Goal: Transaction & Acquisition: Purchase product/service

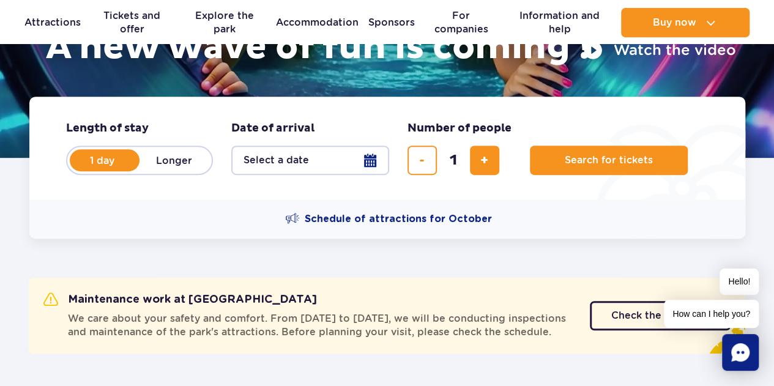
scroll to position [221, 0]
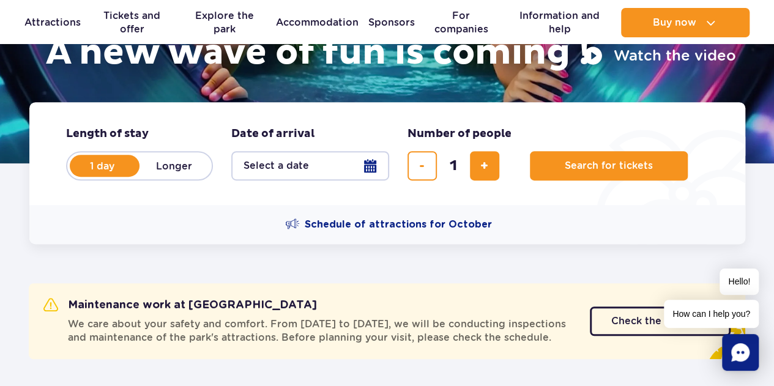
click at [364, 168] on button "Select a date" at bounding box center [310, 165] width 158 height 29
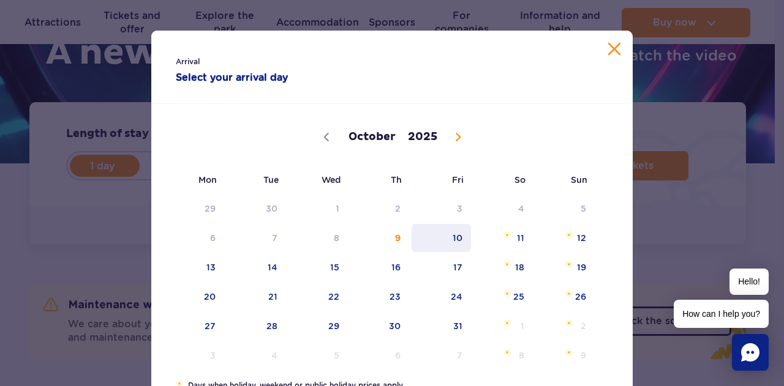
click at [422, 224] on span "10" at bounding box center [441, 238] width 62 height 28
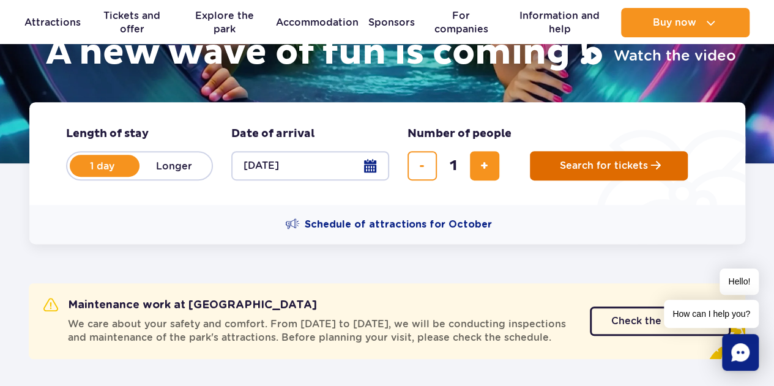
click at [560, 160] on span "Search for tickets" at bounding box center [604, 165] width 88 height 11
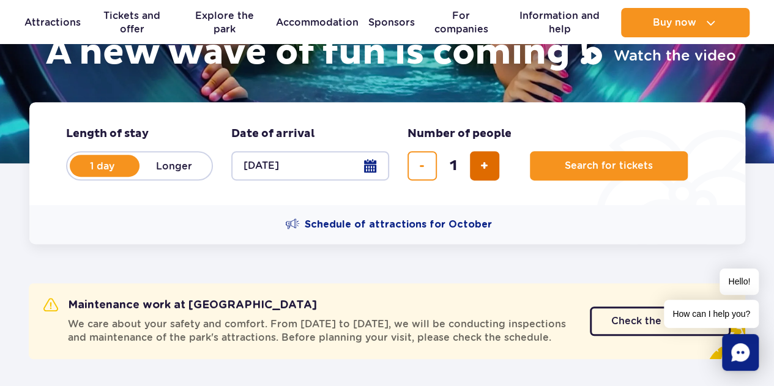
click at [485, 166] on span "add a ticket" at bounding box center [485, 166] width 8 height 0
type input "3"
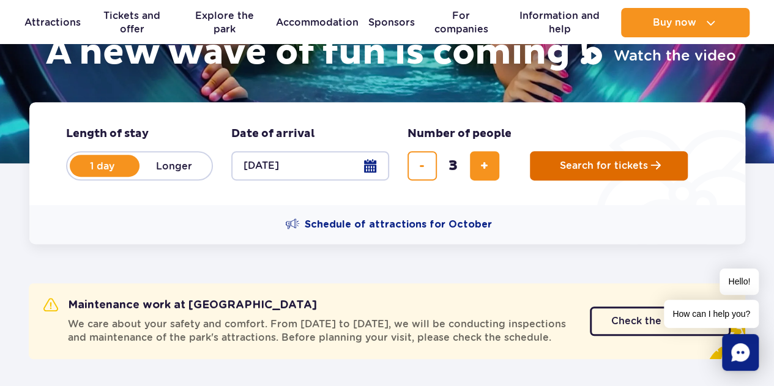
click at [591, 167] on span "Search for tickets" at bounding box center [604, 165] width 88 height 11
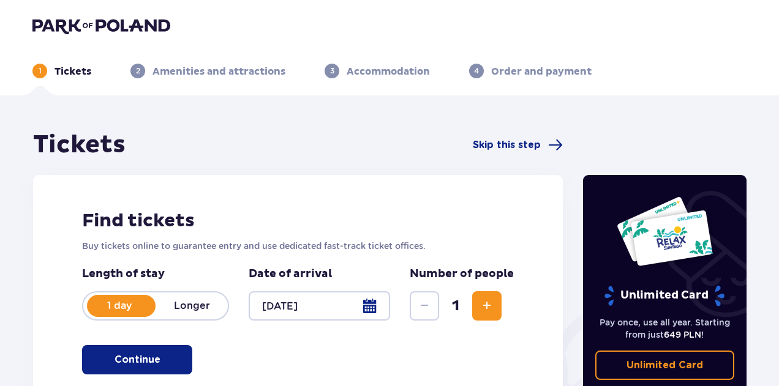
click at [480, 309] on span "Increase" at bounding box center [486, 306] width 15 height 15
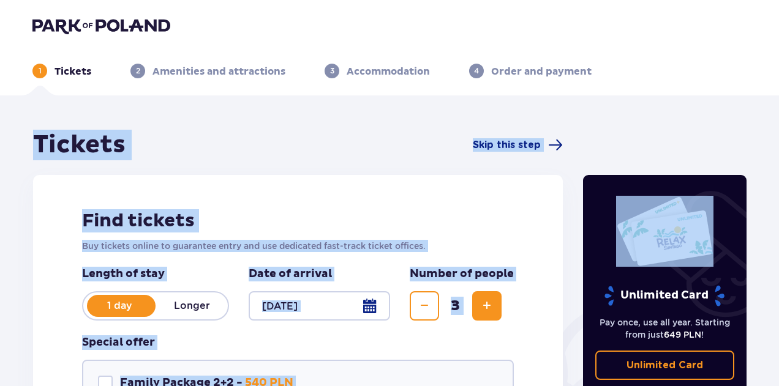
drag, startPoint x: 776, startPoint y: 72, endPoint x: 768, endPoint y: 115, distance: 43.6
click at [768, 115] on div "1 Tickets 2 Amenities and attractions 3 Accommodation 4 Order and payment Ticke…" at bounding box center [389, 325] width 779 height 650
click at [637, 96] on div "Tickets Skip this step Find tickets Buy tickets online to guarantee entry and u…" at bounding box center [389, 373] width 779 height 555
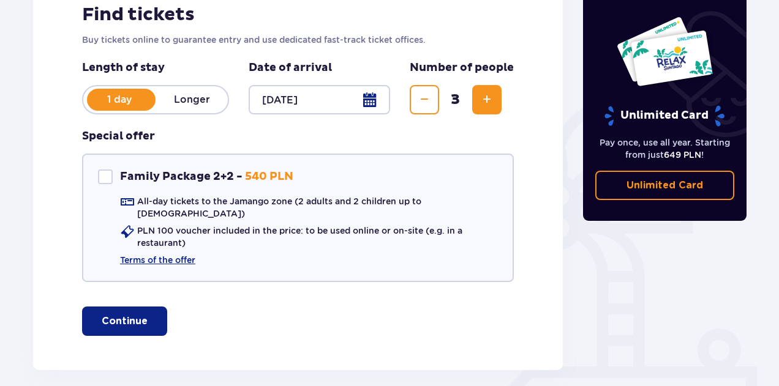
scroll to position [207, 0]
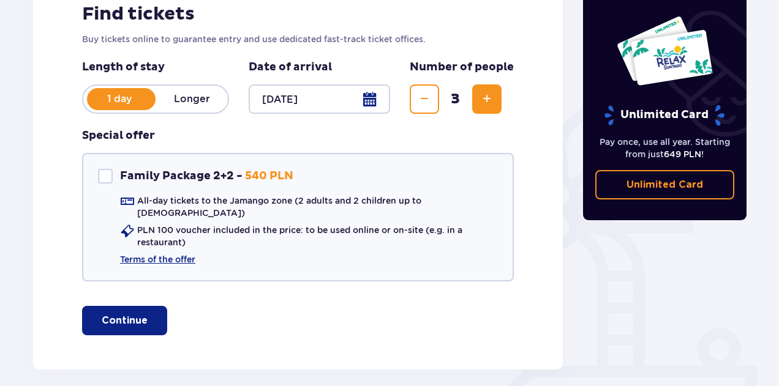
click at [120, 318] on button "Continue" at bounding box center [124, 320] width 85 height 29
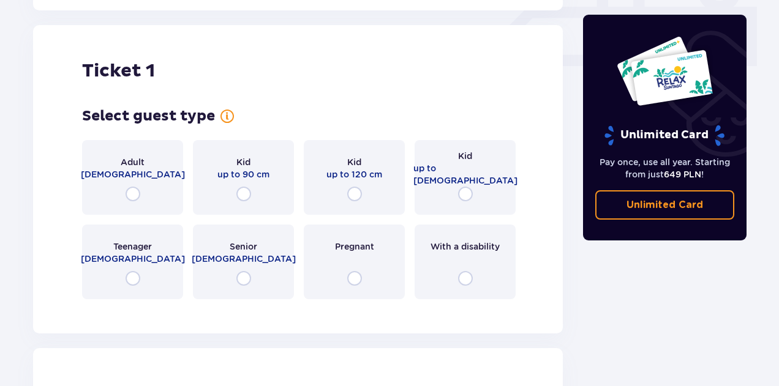
scroll to position [567, 0]
click at [356, 186] on input "radio" at bounding box center [354, 193] width 15 height 15
radio input "true"
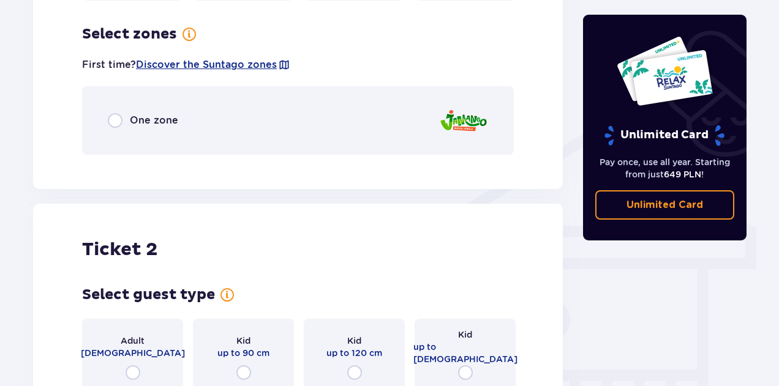
scroll to position [866, 0]
click at [116, 113] on input "radio" at bounding box center [115, 120] width 15 height 15
radio input "true"
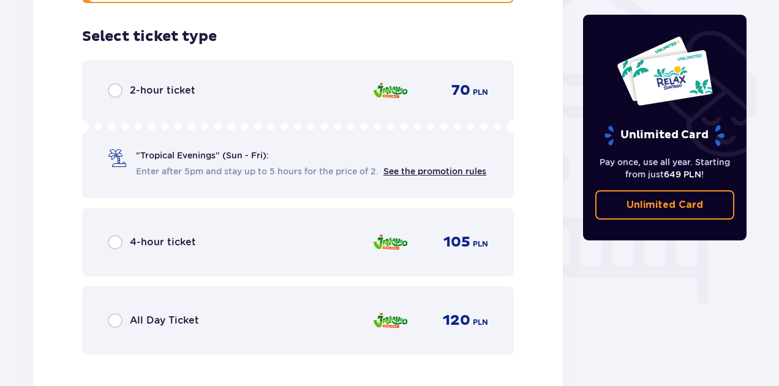
scroll to position [1020, 0]
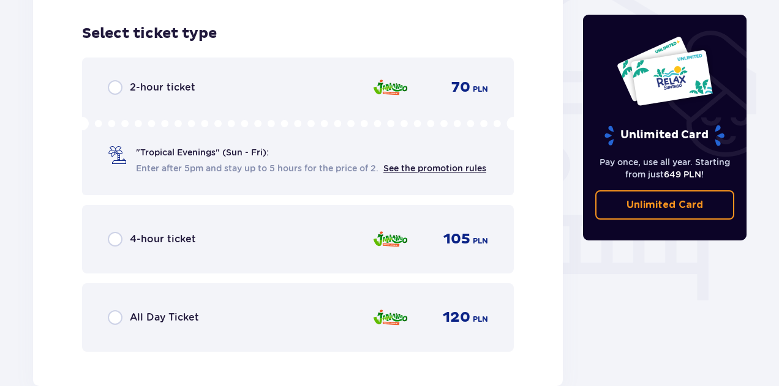
click at [115, 322] on input "radio" at bounding box center [115, 317] width 15 height 15
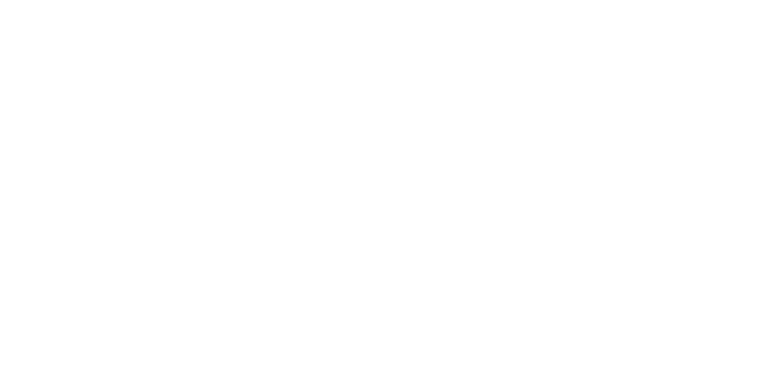
scroll to position [0, 0]
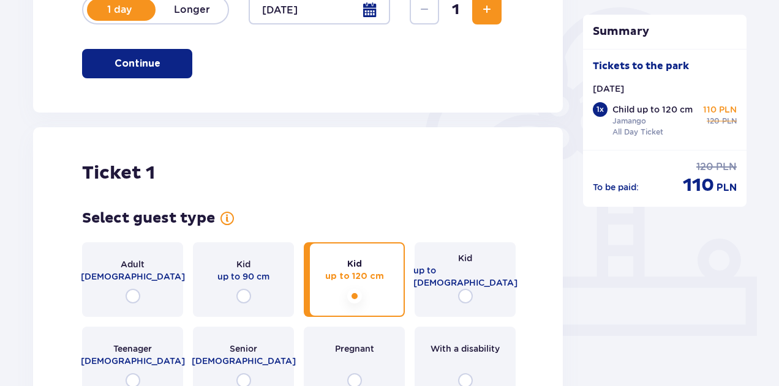
scroll to position [245, 0]
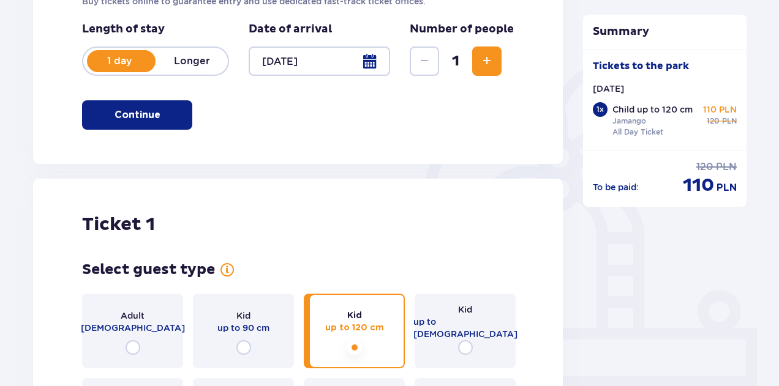
click at [497, 60] on button "Increase" at bounding box center [486, 61] width 29 height 29
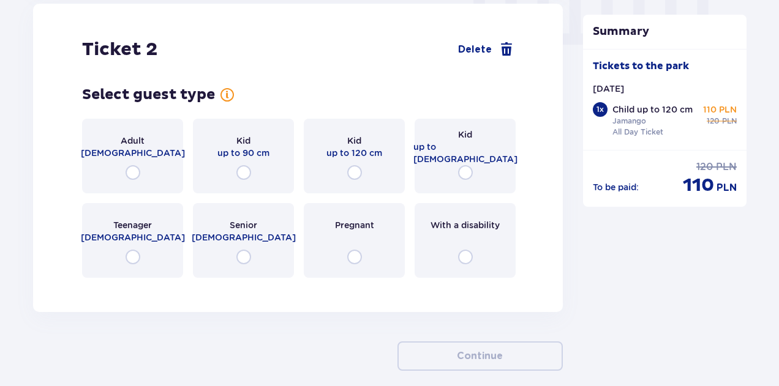
scroll to position [1251, 0]
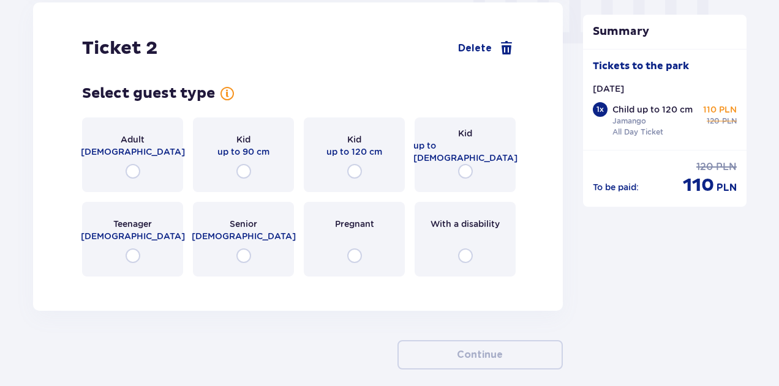
click at [133, 179] on input "radio" at bounding box center [133, 171] width 15 height 15
radio input "true"
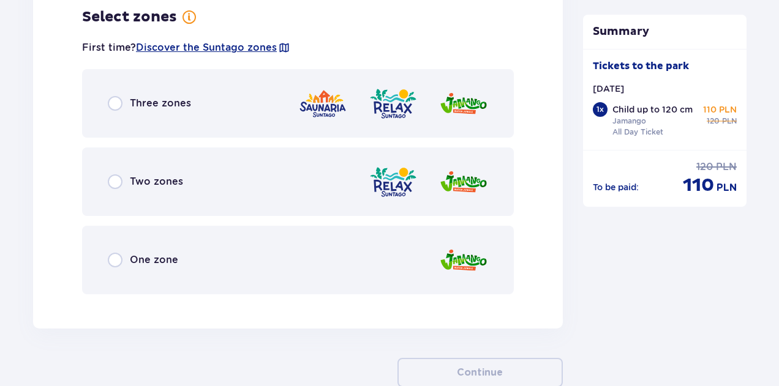
scroll to position [1550, 0]
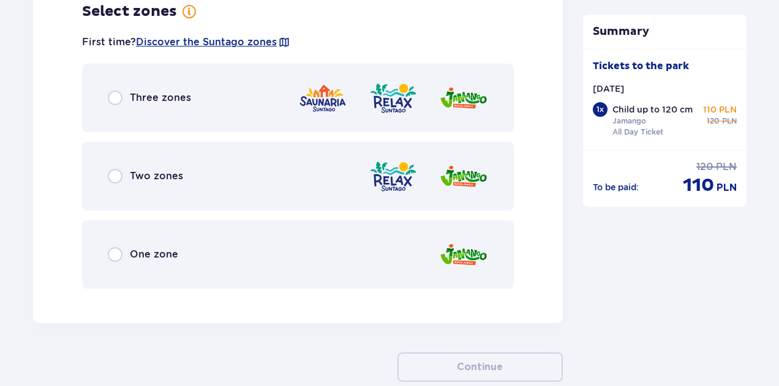
click at [114, 105] on input "radio" at bounding box center [115, 98] width 15 height 15
radio input "true"
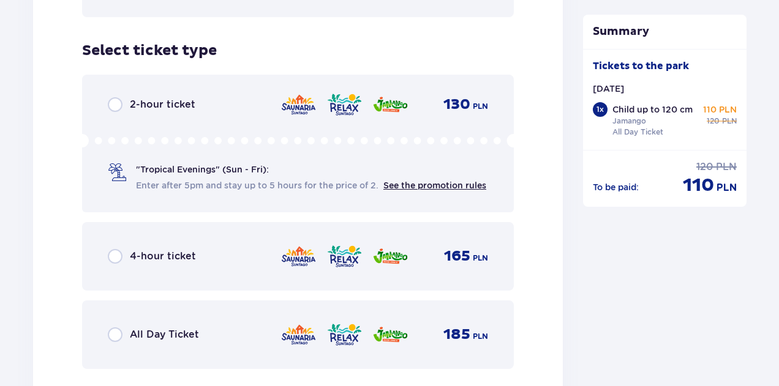
scroll to position [1861, 0]
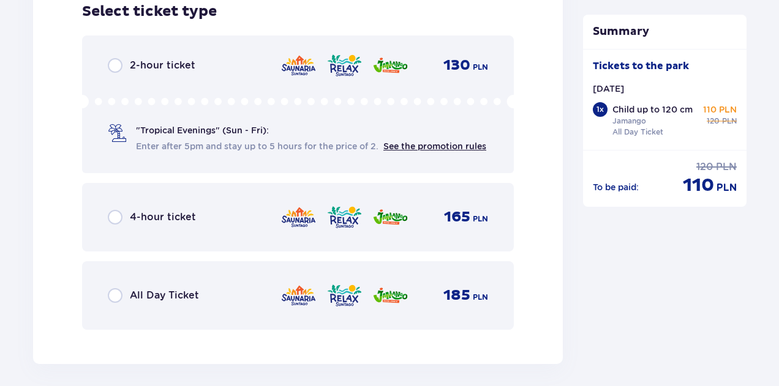
click at [117, 303] on input "radio" at bounding box center [115, 295] width 15 height 15
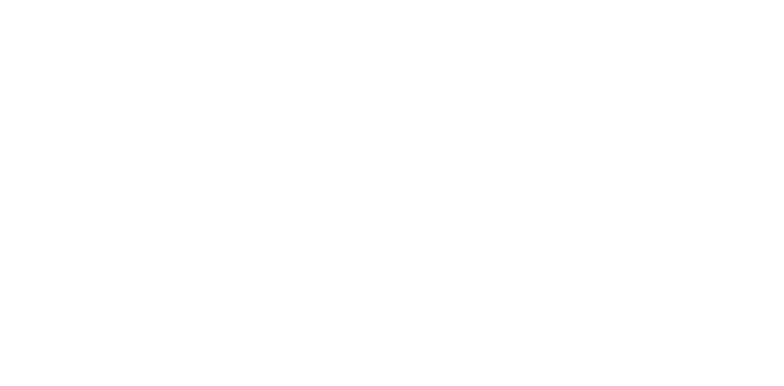
scroll to position [0, 0]
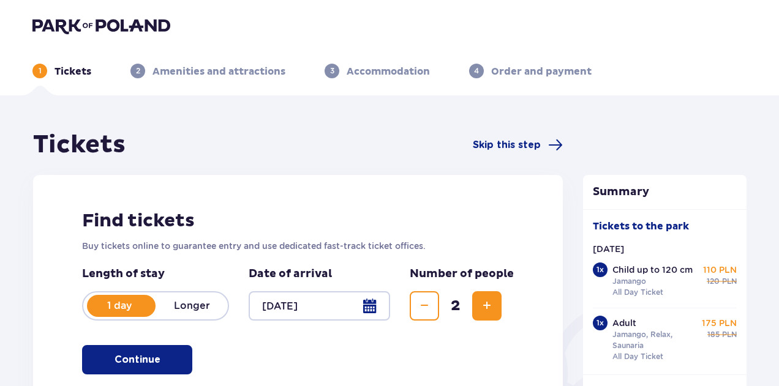
click at [478, 302] on button "Increase" at bounding box center [486, 305] width 29 height 29
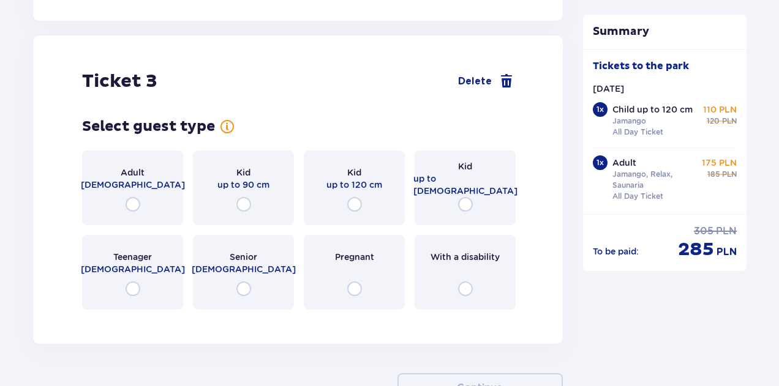
scroll to position [2373, 0]
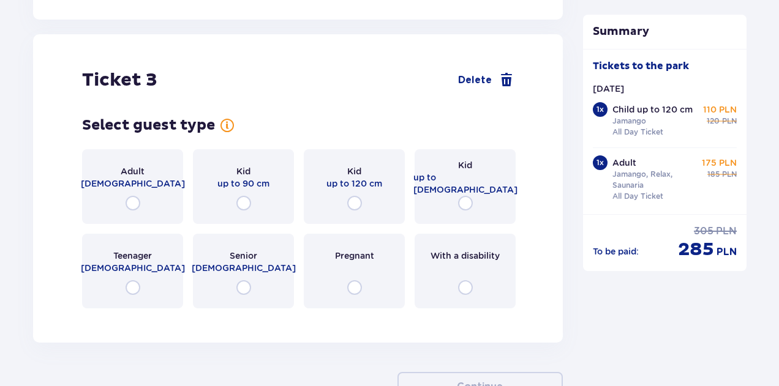
click at [134, 211] on input "radio" at bounding box center [133, 203] width 15 height 15
radio input "true"
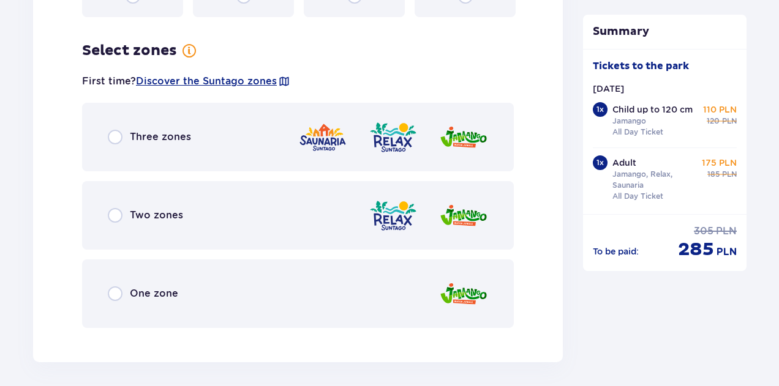
scroll to position [2706, 0]
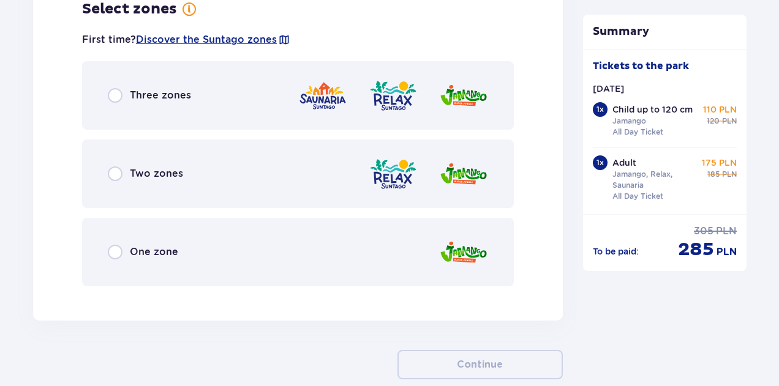
click at [114, 103] on input "radio" at bounding box center [115, 95] width 15 height 15
radio input "true"
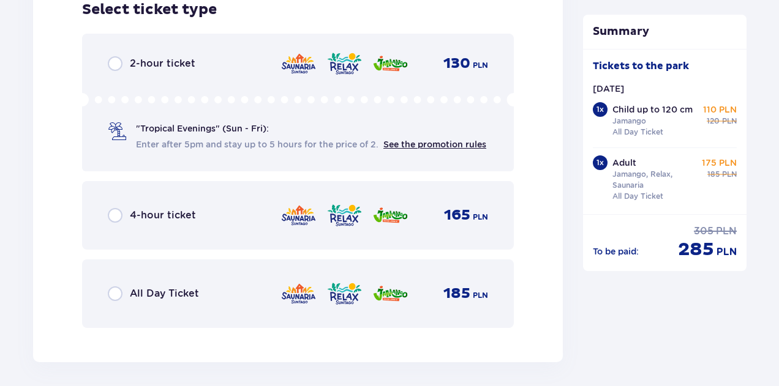
scroll to position [3017, 0]
click at [119, 301] on input "radio" at bounding box center [115, 293] width 15 height 15
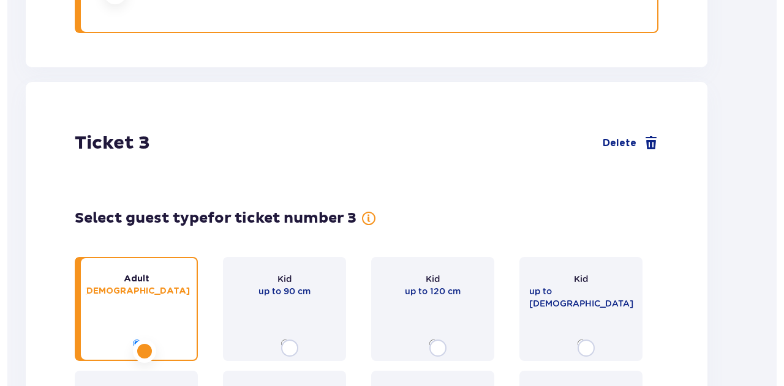
scroll to position [0, 0]
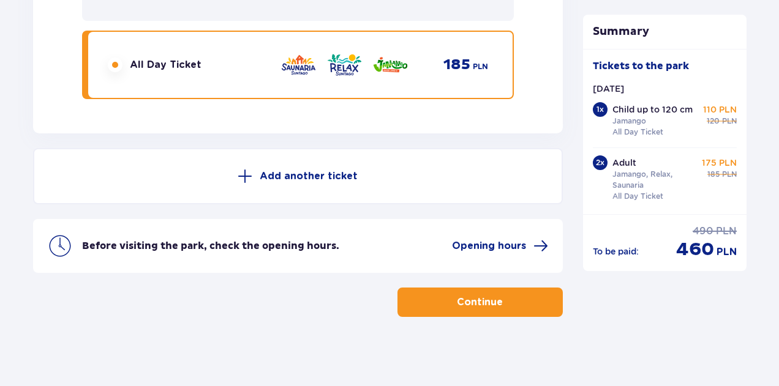
scroll to position [3277, 0]
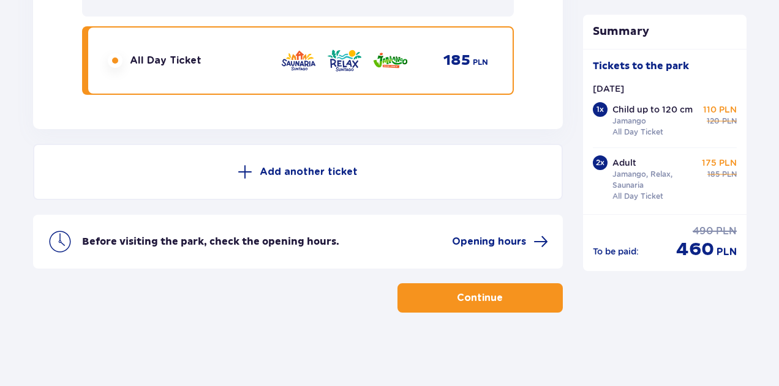
click at [506, 302] on span "button" at bounding box center [505, 298] width 15 height 15
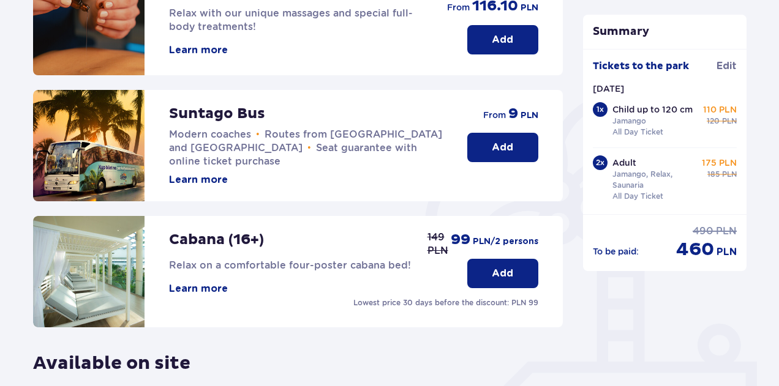
scroll to position [236, 0]
